Goal: Find specific page/section: Find specific page/section

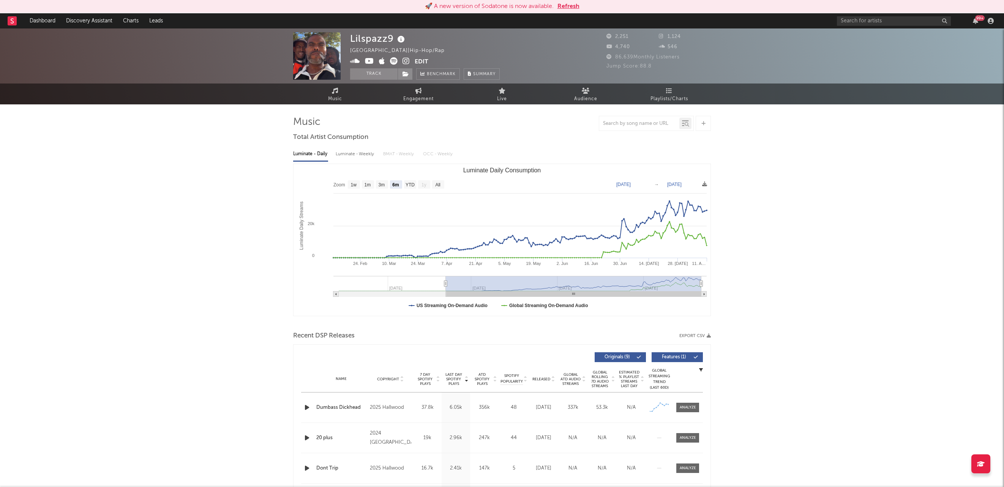
select select "6m"
click at [895, 21] on input "text" at bounding box center [894, 20] width 114 height 9
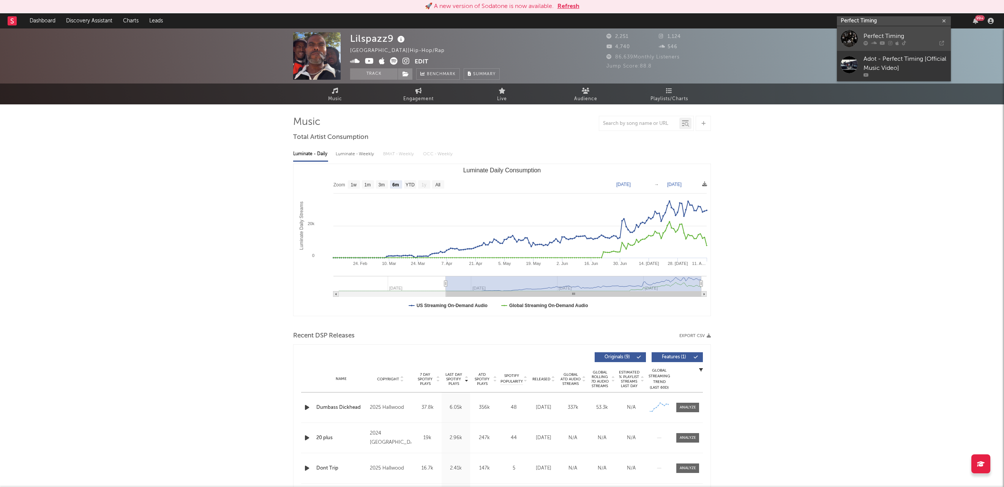
type input "Perfect Timing"
click at [901, 35] on div "Perfect Timing" at bounding box center [906, 36] width 84 height 9
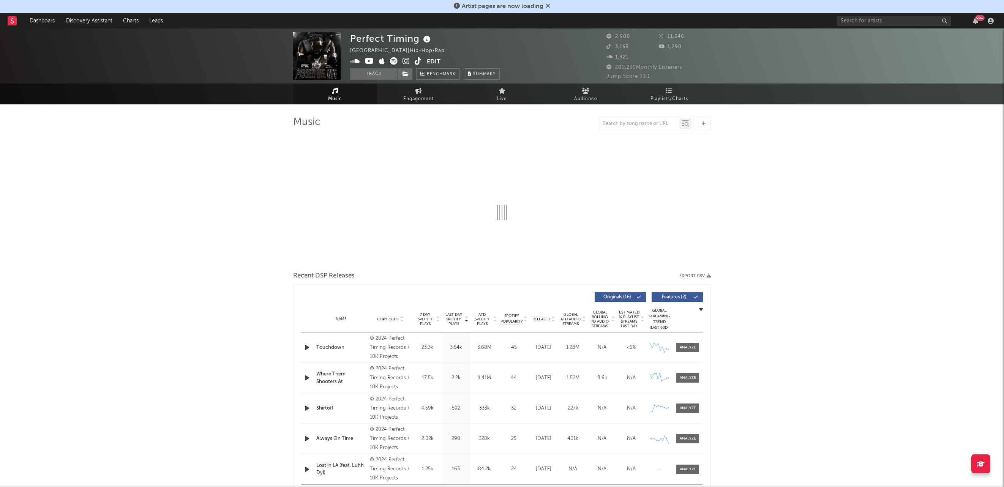
select select "6m"
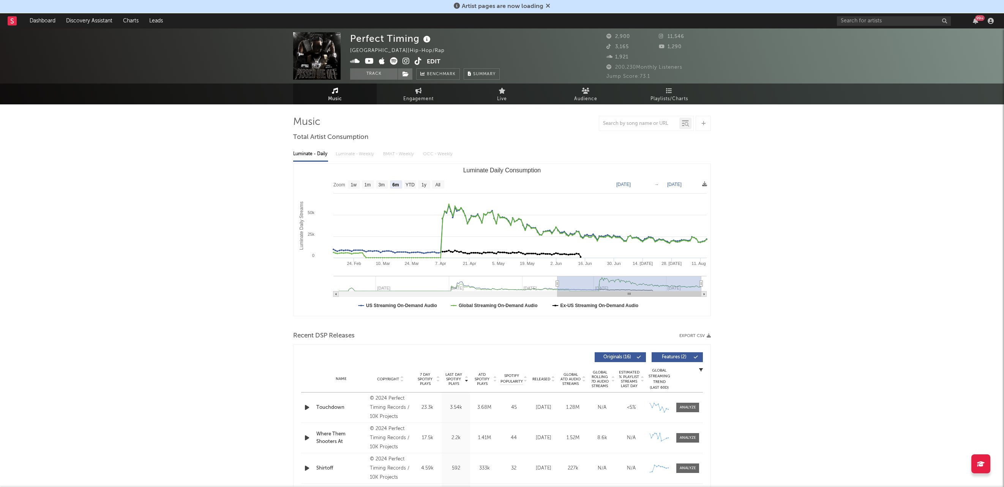
click at [546, 4] on icon at bounding box center [548, 6] width 5 height 6
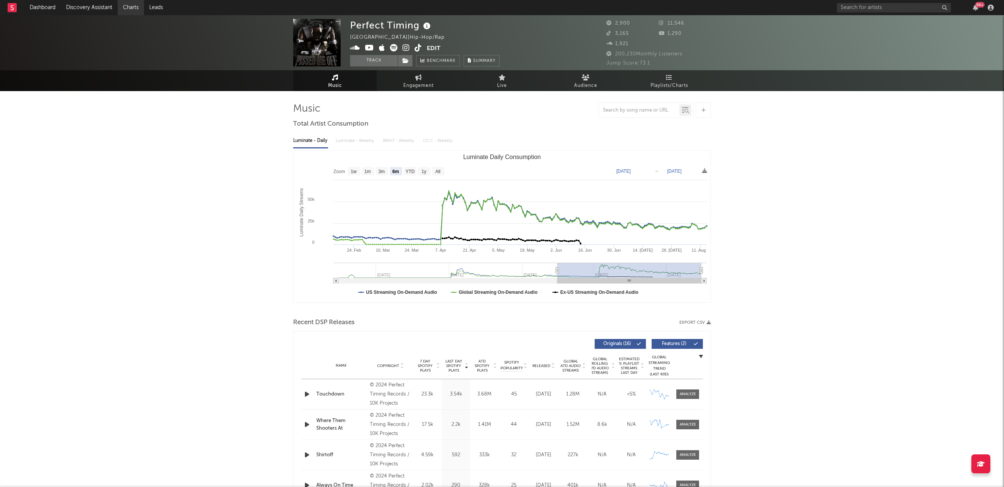
drag, startPoint x: 324, startPoint y: 42, endPoint x: 134, endPoint y: 0, distance: 194.8
